Goal: Find contact information: Find contact information

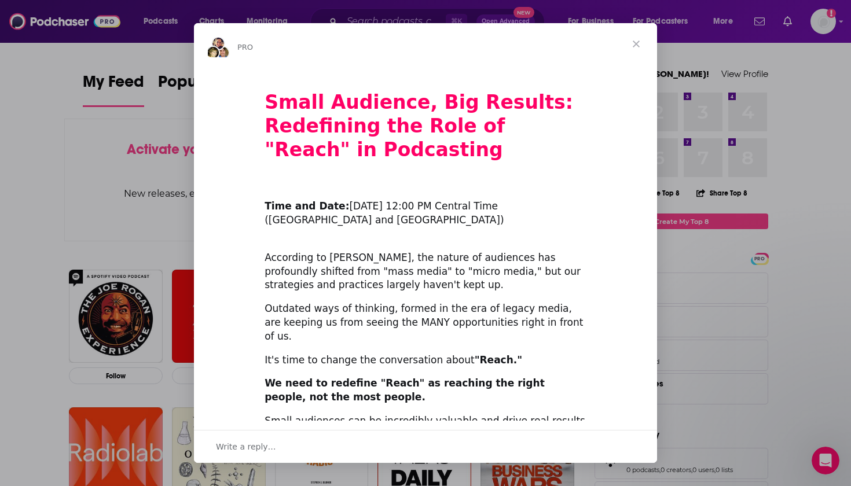
click at [824, 25] on div "Intercom messenger" at bounding box center [425, 243] width 851 height 486
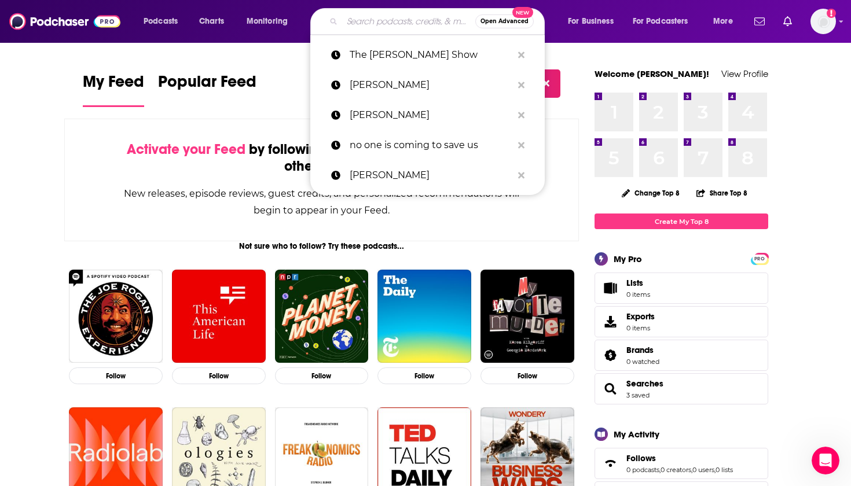
click at [375, 22] on input "Search podcasts, credits, & more..." at bounding box center [408, 21] width 133 height 19
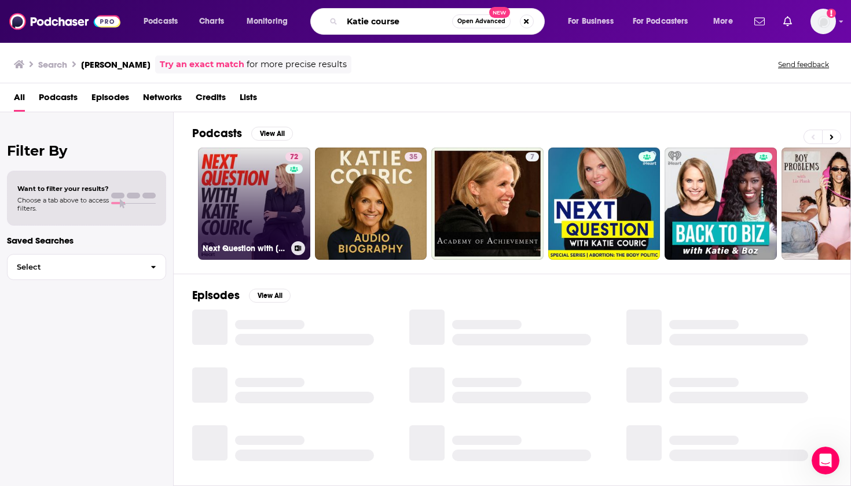
type input "Katie course"
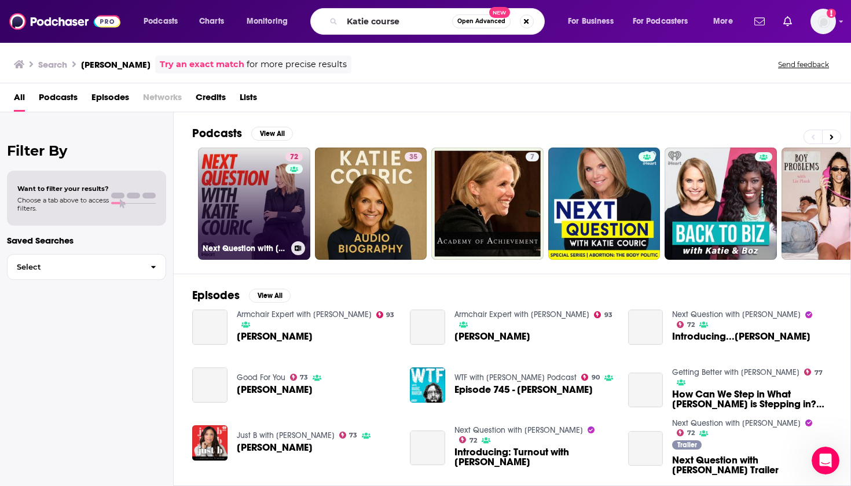
click at [262, 178] on link "72 Next Question with Katie Couric" at bounding box center [254, 204] width 112 height 112
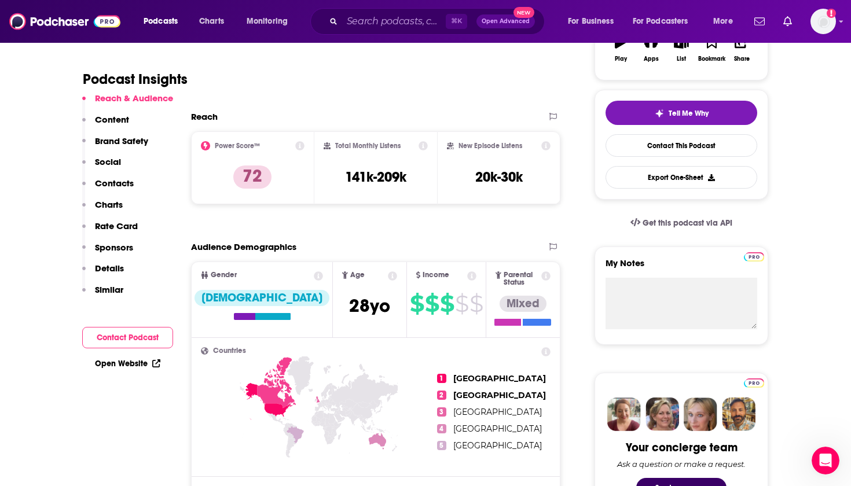
scroll to position [223, 0]
click at [122, 336] on button "Contact Podcast" at bounding box center [127, 337] width 91 height 21
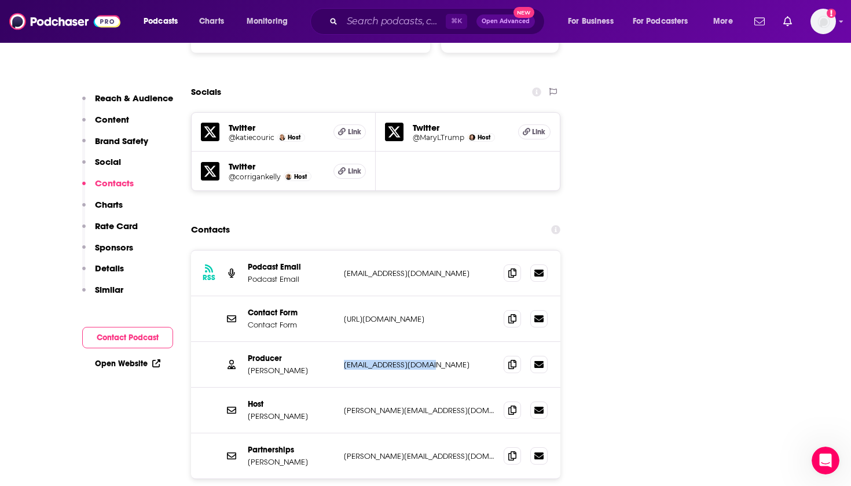
drag, startPoint x: 444, startPoint y: 304, endPoint x: 343, endPoint y: 311, distance: 100.9
click at [343, 342] on div "Producer Marcy Thompson markaythomp@yahoo.com markaythomp@yahoo.com" at bounding box center [375, 365] width 369 height 46
copy p "[EMAIL_ADDRESS][DOMAIN_NAME]"
